Goal: Leave review/rating: Leave review/rating

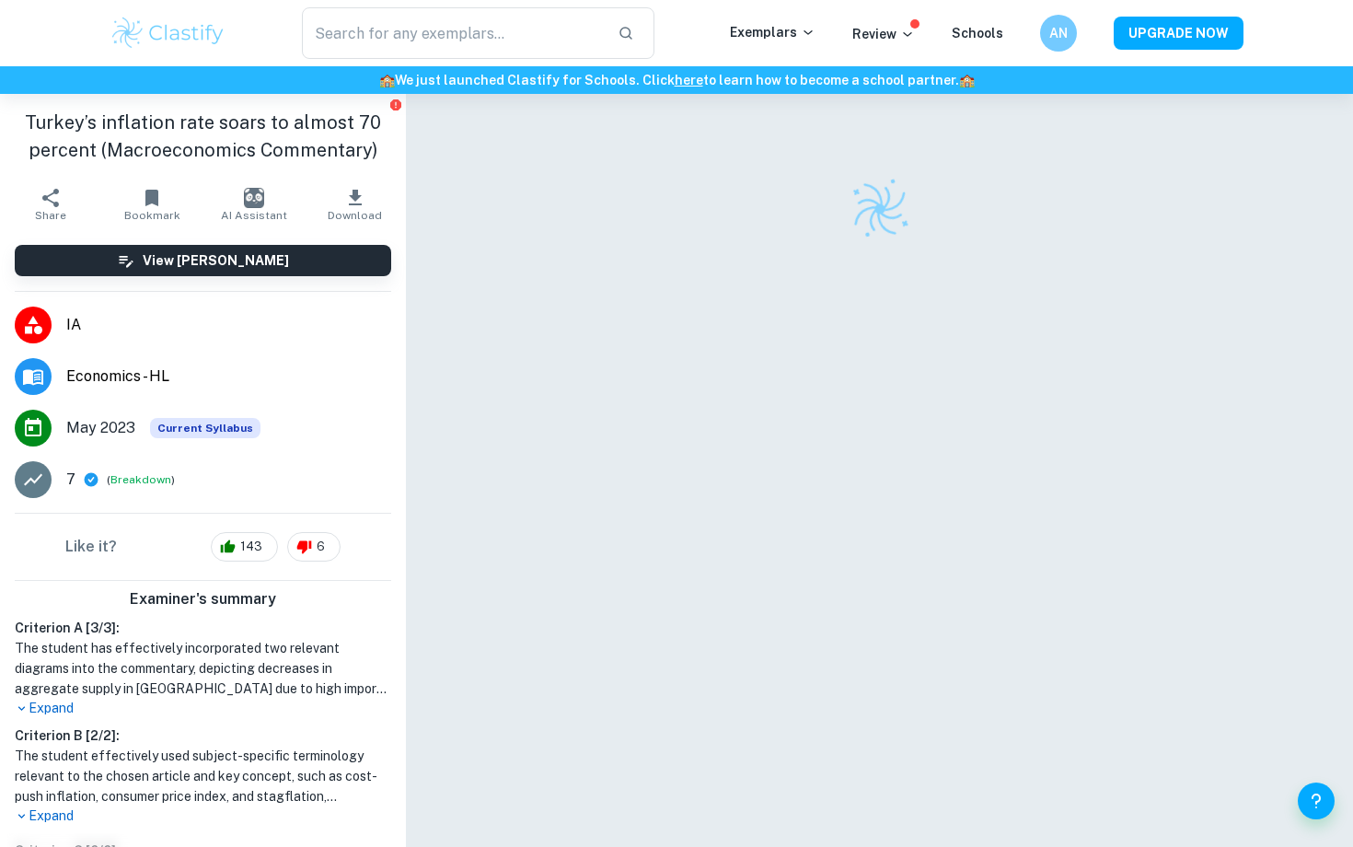
scroll to position [94, 0]
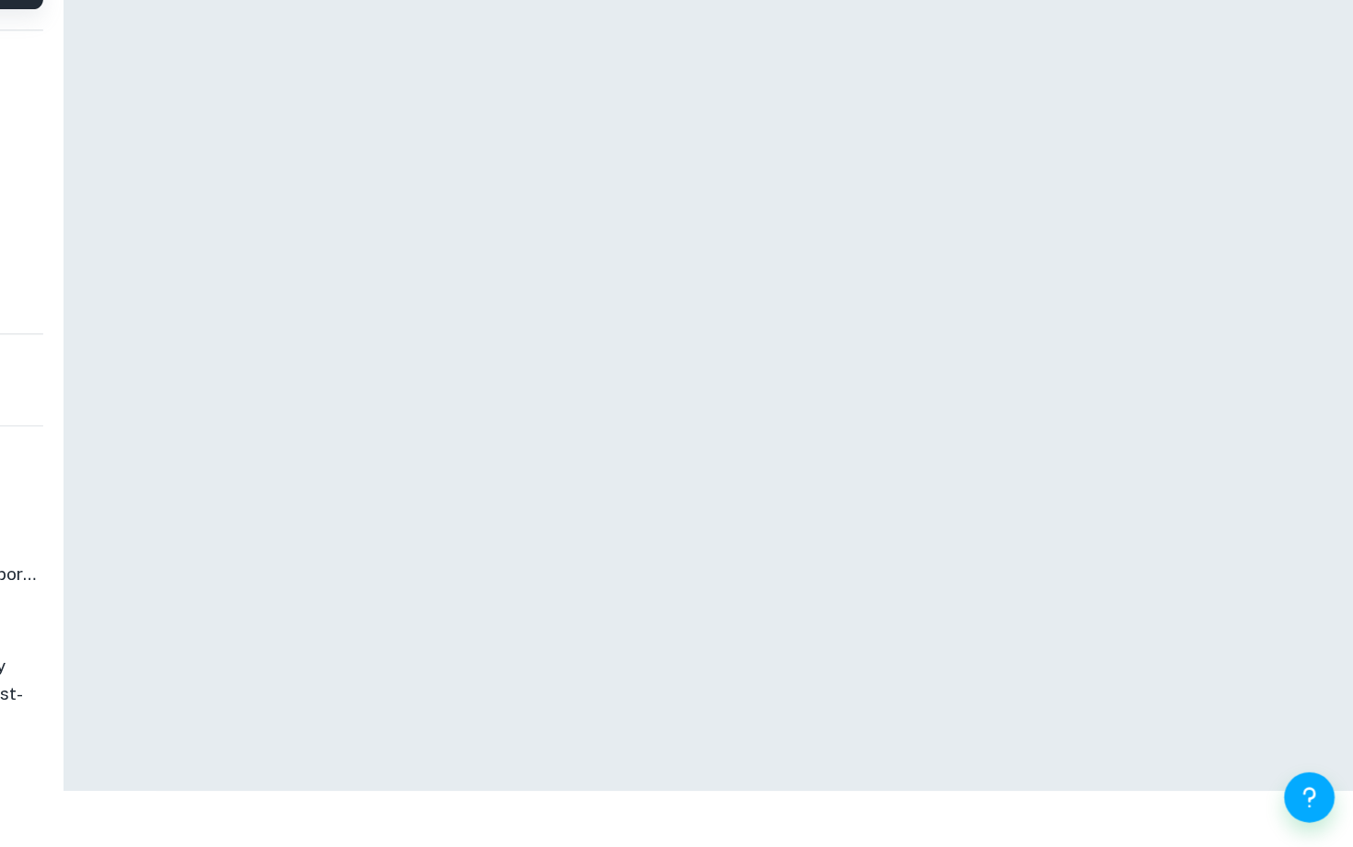
click at [1001, 376] on div at bounding box center [880, 398] width 812 height 796
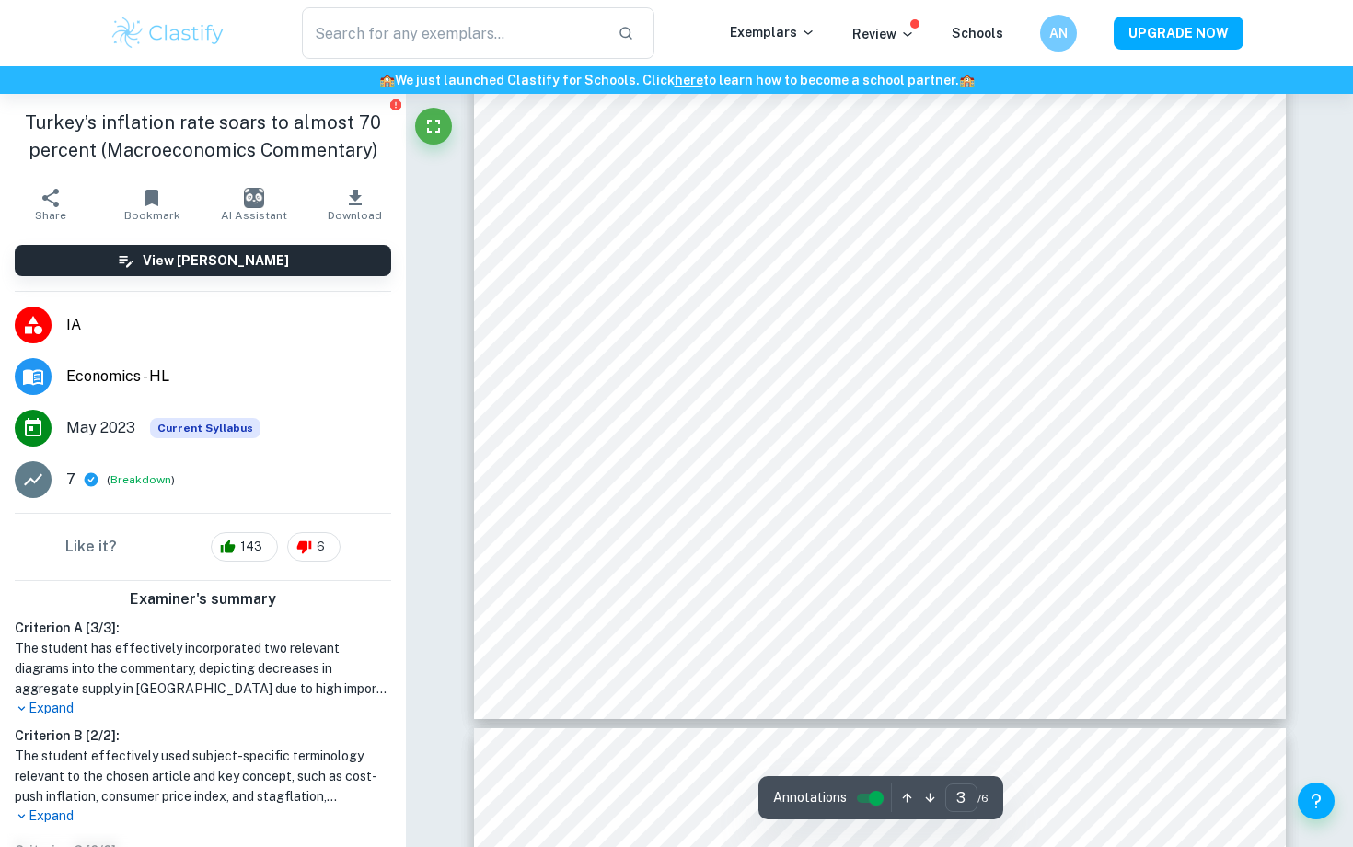
type input "4"
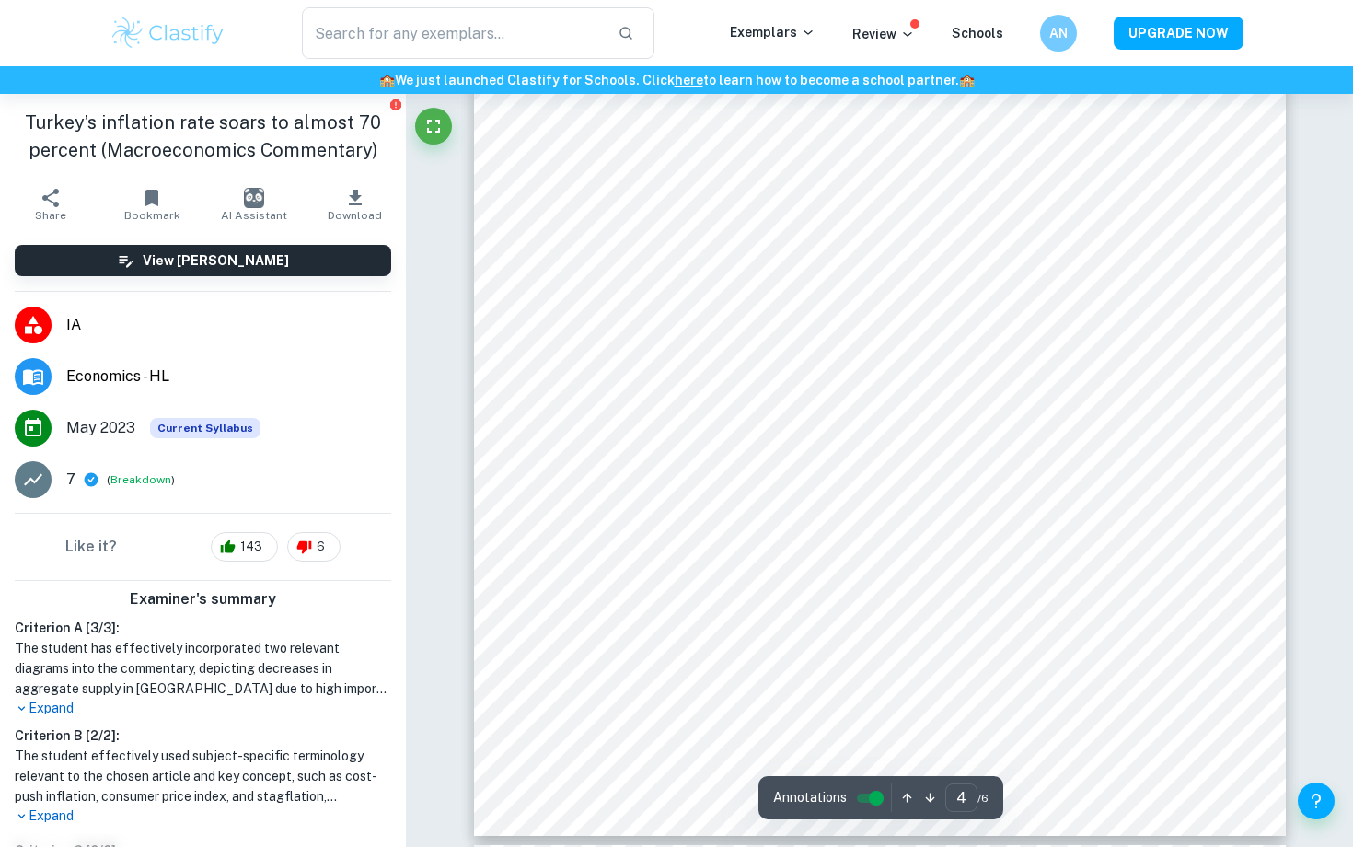
scroll to position [4152, 0]
